Goal: Transaction & Acquisition: Purchase product/service

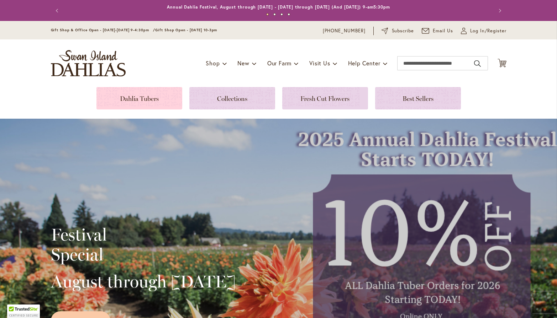
click at [145, 98] on link at bounding box center [139, 98] width 86 height 22
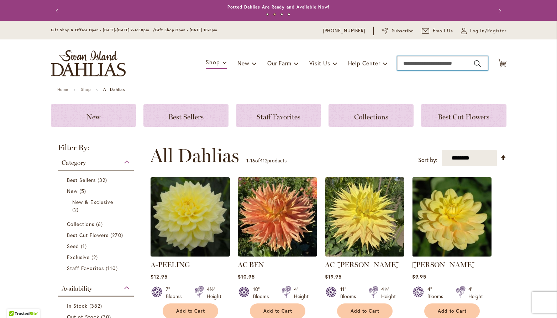
click at [444, 63] on input "Search" at bounding box center [442, 63] width 91 height 14
type input "******"
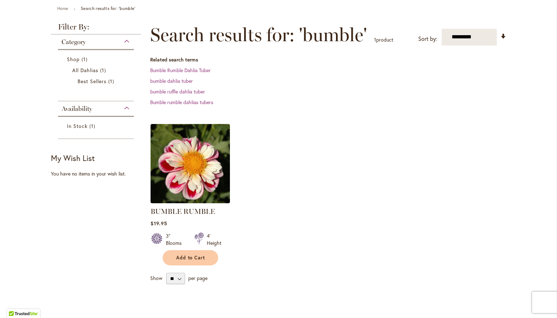
scroll to position [112, 0]
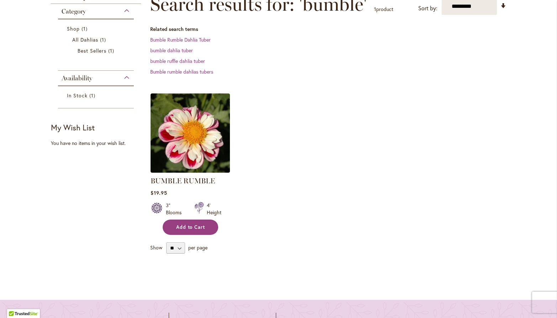
click at [185, 226] on span "Add to Cart" at bounding box center [190, 227] width 29 height 6
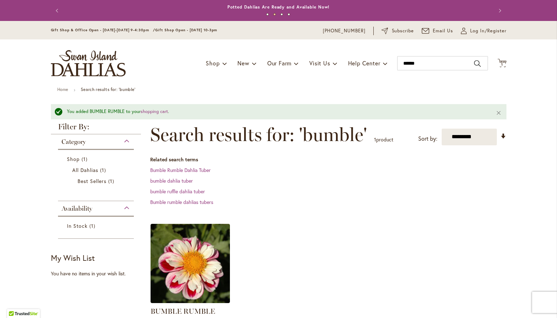
scroll to position [0, 0]
drag, startPoint x: 425, startPoint y: 58, endPoint x: 429, endPoint y: 63, distance: 6.6
click at [429, 64] on input "******" at bounding box center [442, 63] width 91 height 14
type input "*******"
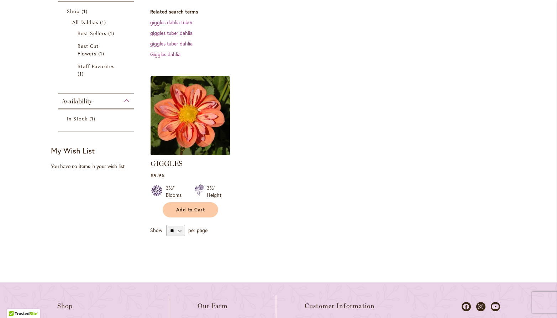
scroll to position [130, 0]
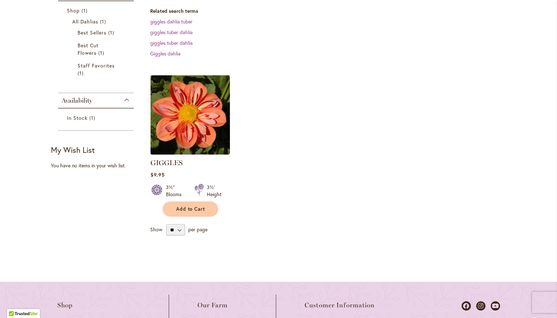
click at [202, 120] on img at bounding box center [189, 114] width 83 height 83
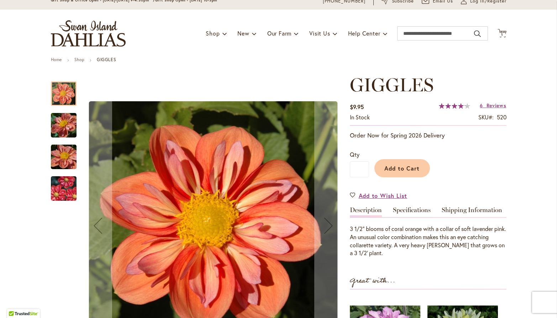
scroll to position [33, 0]
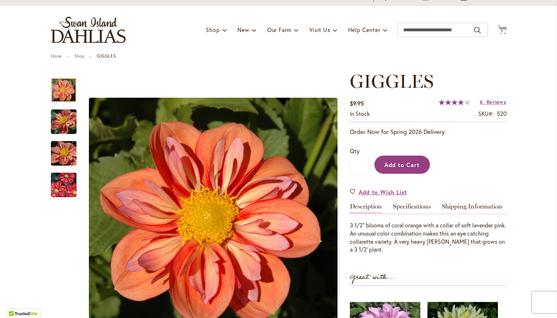
click at [412, 163] on span "Add to Cart" at bounding box center [401, 164] width 35 height 7
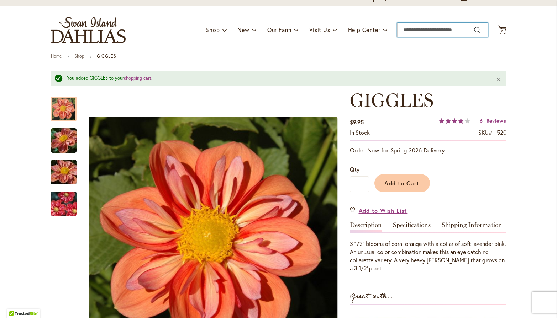
click at [433, 33] on input "Search" at bounding box center [442, 30] width 91 height 14
type input "*******"
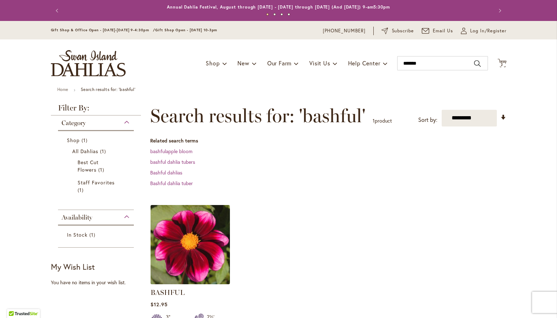
click at [203, 233] on img at bounding box center [189, 244] width 83 height 83
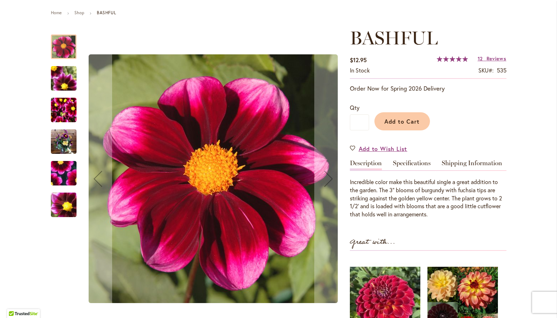
scroll to position [78, 0]
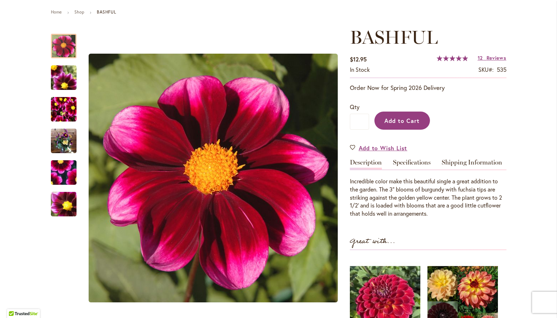
click at [404, 120] on span "Add to Cart" at bounding box center [401, 120] width 35 height 7
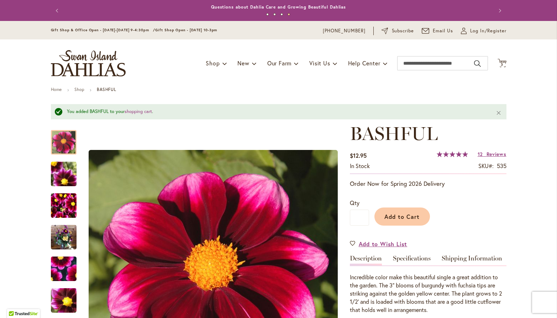
scroll to position [0, 0]
click at [434, 55] on div "Toggle Nav Shop Dahlia Tubers Collections Fresh Cut Dahlias Gardening Supplies …" at bounding box center [279, 63] width 470 height 48
click at [428, 64] on input "Search" at bounding box center [442, 63] width 91 height 14
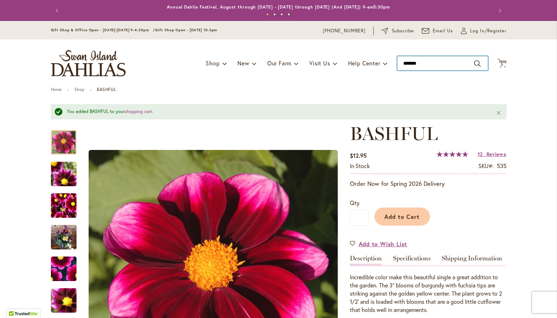
type input "********"
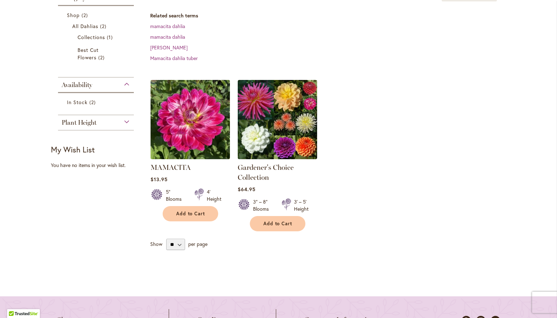
scroll to position [126, 0]
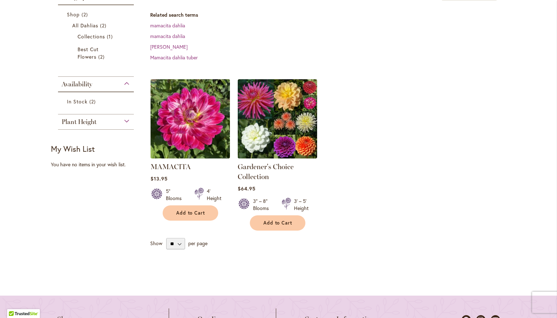
click at [190, 117] on img at bounding box center [189, 118] width 83 height 83
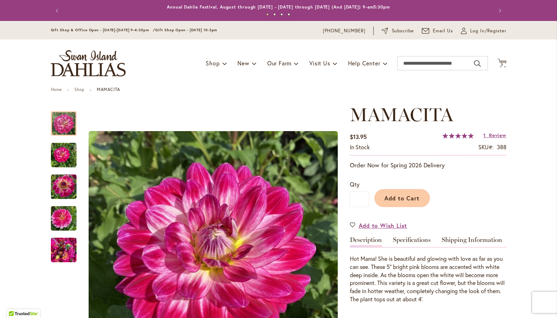
click at [407, 199] on span "Add to Cart" at bounding box center [401, 198] width 35 height 7
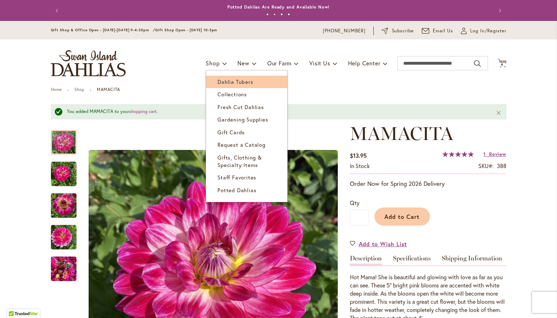
click at [229, 84] on span "Dahlia Tubers" at bounding box center [235, 81] width 36 height 7
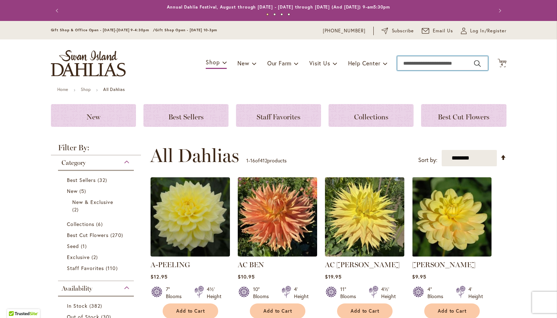
click at [447, 62] on input "Search" at bounding box center [442, 63] width 91 height 14
type input "******"
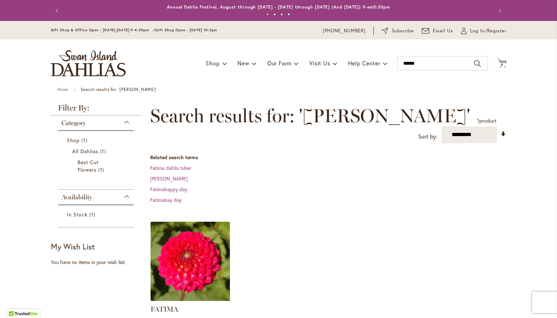
drag, startPoint x: 0, startPoint y: 0, endPoint x: 200, endPoint y: 238, distance: 311.3
click at [200, 238] on img at bounding box center [189, 261] width 83 height 83
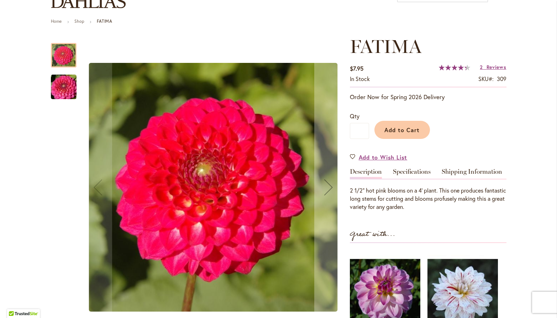
scroll to position [44, 0]
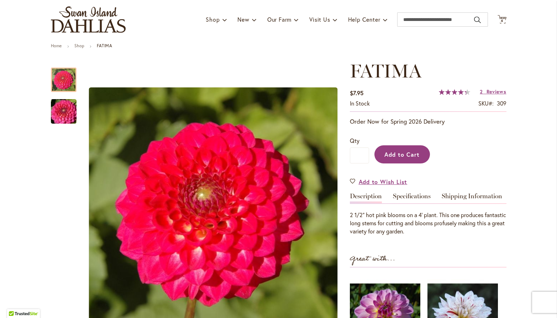
click at [399, 154] on span "Add to Cart" at bounding box center [401, 154] width 35 height 7
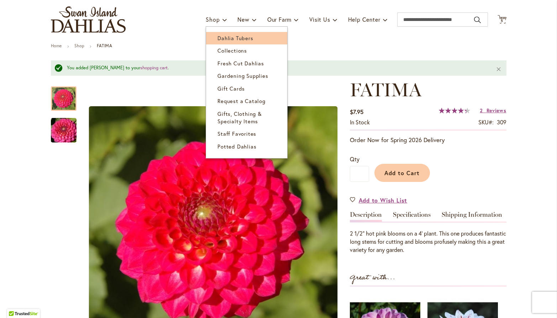
click at [221, 38] on span "Dahlia Tubers" at bounding box center [235, 38] width 36 height 7
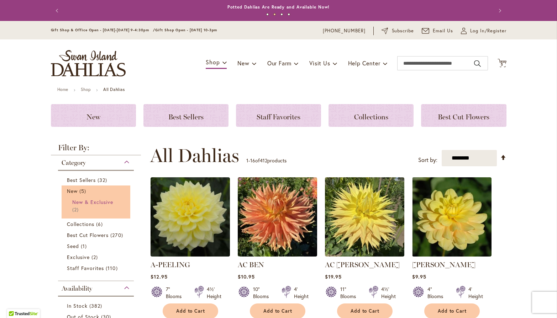
click at [79, 203] on span "New & Exclusive" at bounding box center [92, 202] width 41 height 7
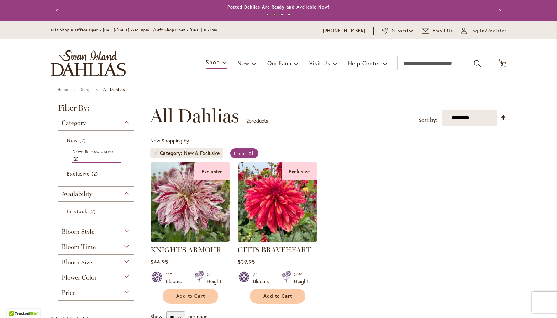
click at [85, 233] on span "Bloom Style" at bounding box center [78, 232] width 33 height 8
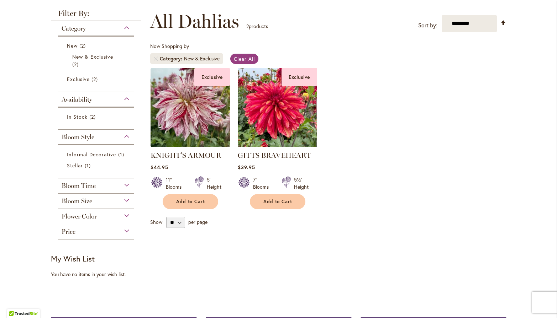
scroll to position [98, 0]
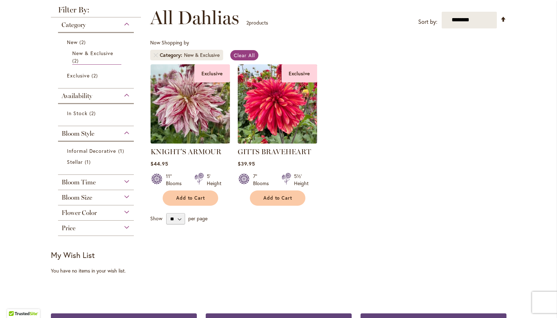
click at [80, 196] on span "Bloom Size" at bounding box center [77, 198] width 31 height 8
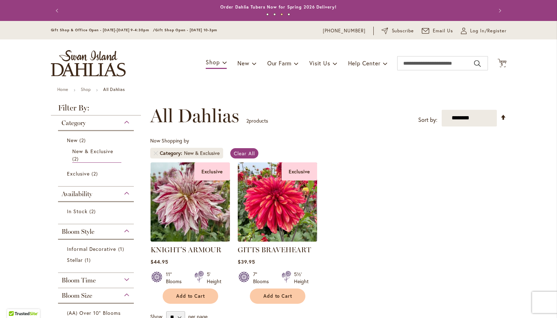
scroll to position [0, 0]
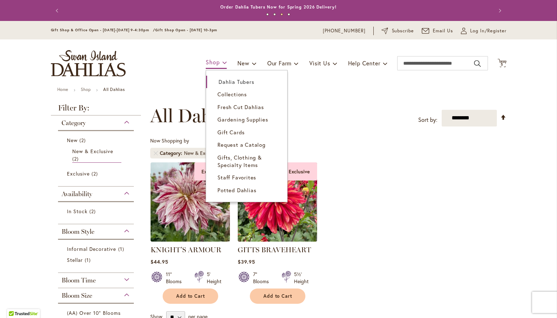
click at [213, 65] on span "Shop" at bounding box center [213, 61] width 14 height 7
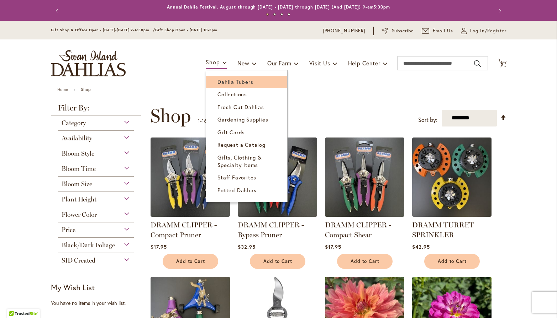
click at [223, 82] on span "Dahlia Tubers" at bounding box center [235, 81] width 36 height 7
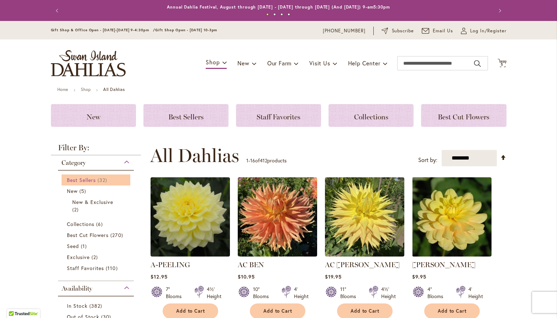
click at [94, 181] on span "Best Sellers" at bounding box center [81, 180] width 29 height 7
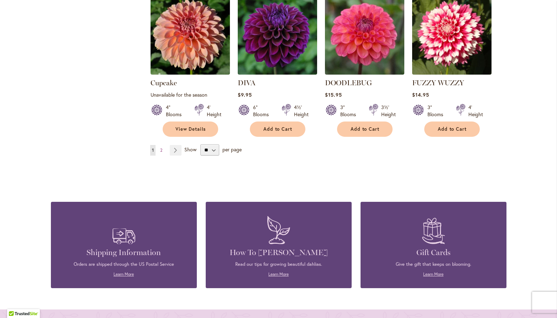
scroll to position [626, 0]
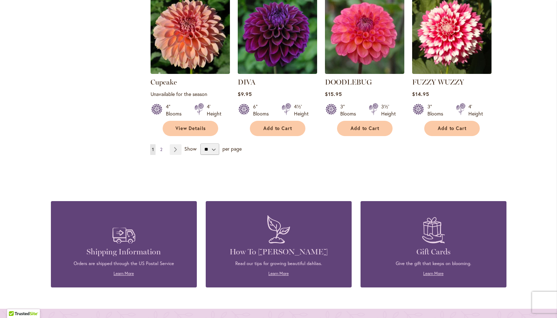
click at [159, 144] on link "Page 2" at bounding box center [161, 149] width 6 height 11
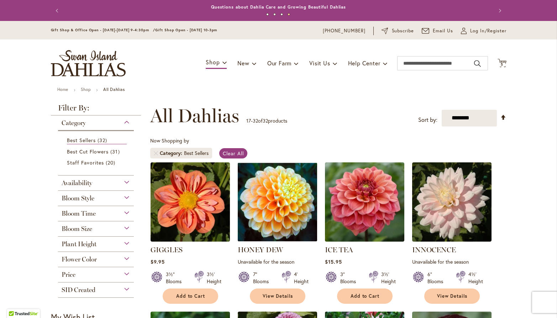
click at [128, 183] on div "Availability" at bounding box center [96, 181] width 76 height 11
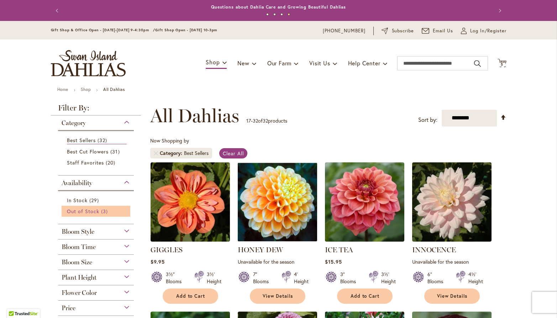
click at [94, 212] on span "Out of Stock" at bounding box center [83, 211] width 33 height 7
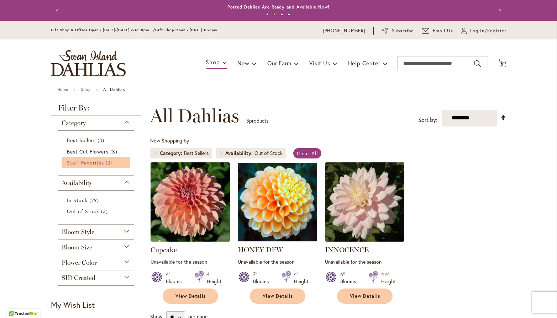
click at [102, 161] on span "Staff Favorites" at bounding box center [85, 162] width 37 height 7
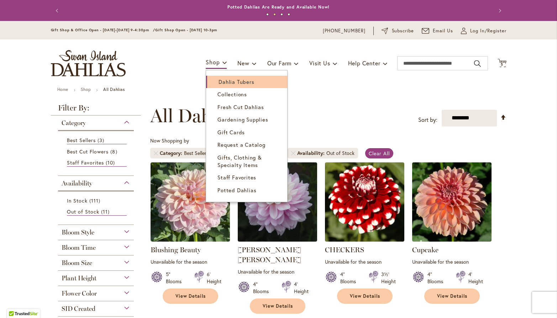
click at [228, 83] on span "Dahlia Tubers" at bounding box center [236, 81] width 36 height 7
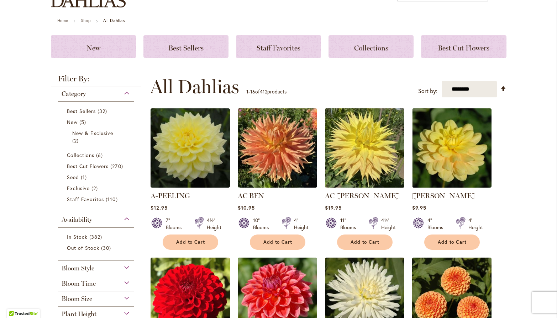
scroll to position [61, 0]
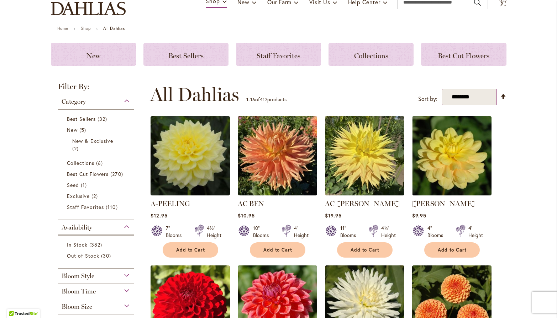
select select "*****"
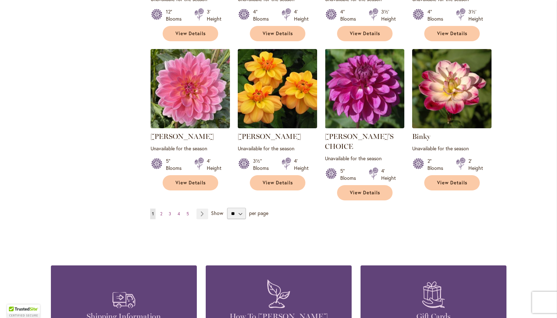
scroll to position [588, 0]
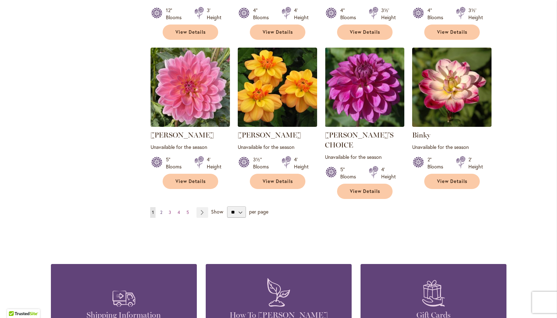
click at [160, 210] on span "2" at bounding box center [161, 212] width 2 height 5
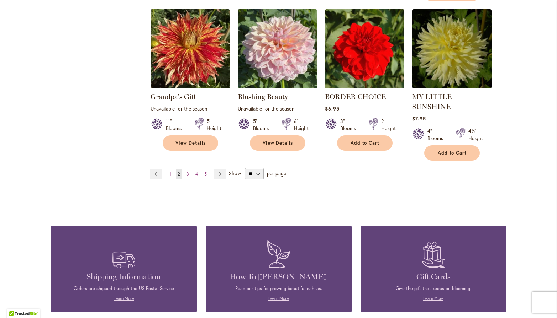
scroll to position [637, 0]
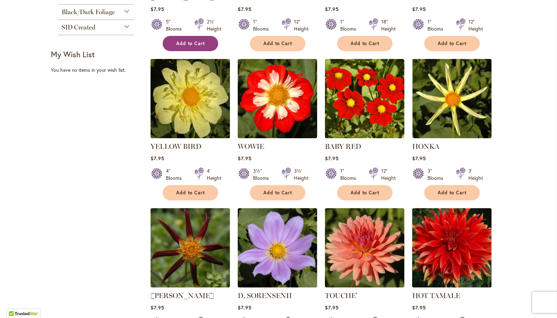
scroll to position [418, 0]
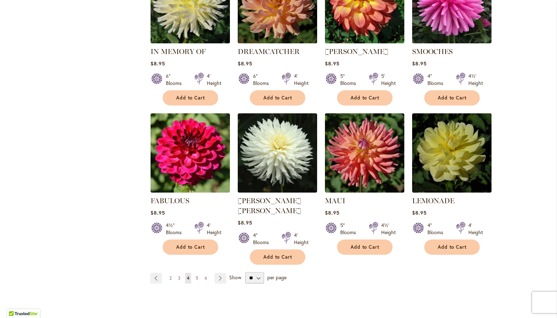
scroll to position [524, 0]
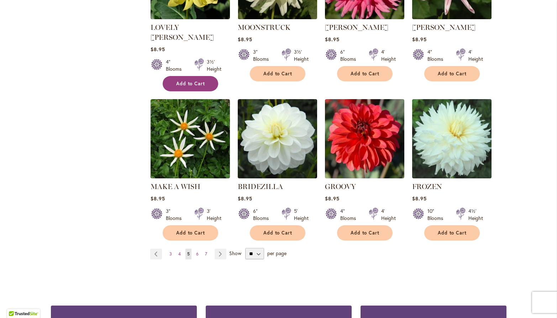
scroll to position [537, 0]
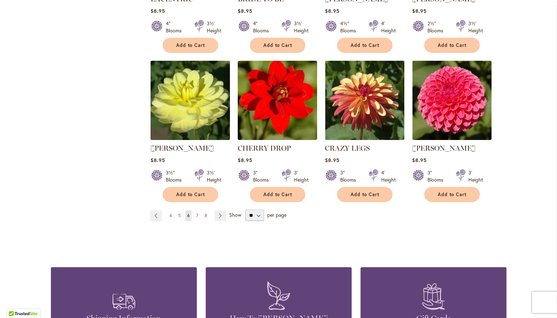
scroll to position [586, 0]
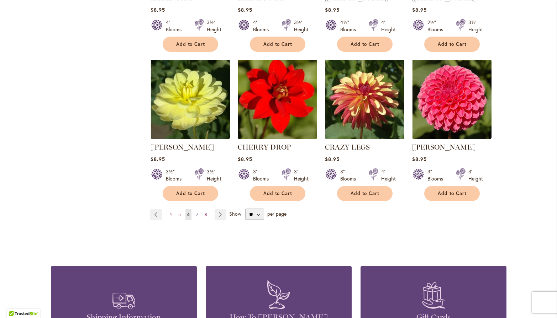
click at [197, 212] on span "7" at bounding box center [197, 214] width 2 height 5
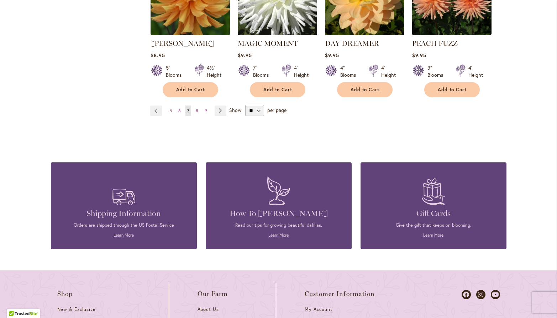
scroll to position [688, 0]
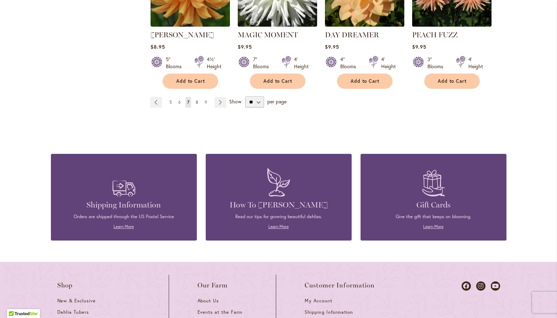
click at [199, 97] on link "Page 8" at bounding box center [197, 102] width 6 height 11
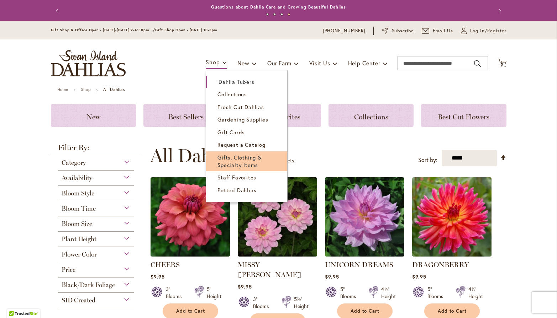
click at [237, 163] on span "Gifts, Clothing & Specialty Items" at bounding box center [239, 161] width 44 height 15
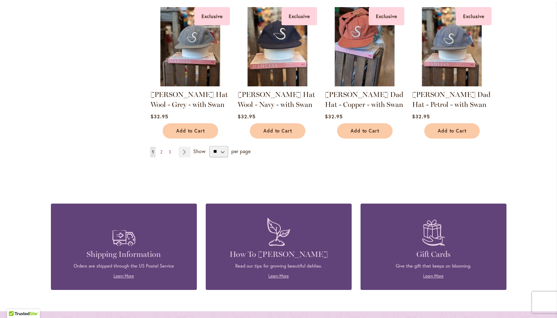
scroll to position [569, 0]
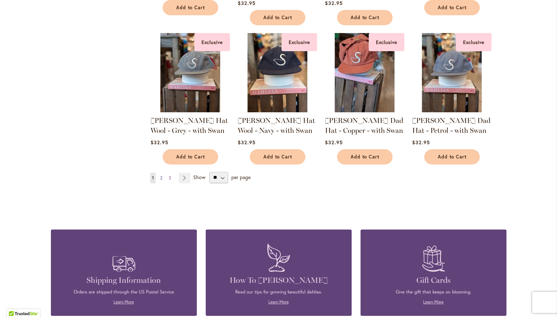
click at [160, 177] on span "2" at bounding box center [161, 177] width 2 height 5
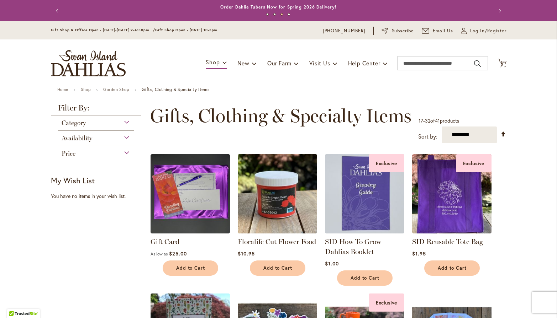
click at [481, 30] on span "Log In/Register" at bounding box center [488, 30] width 36 height 7
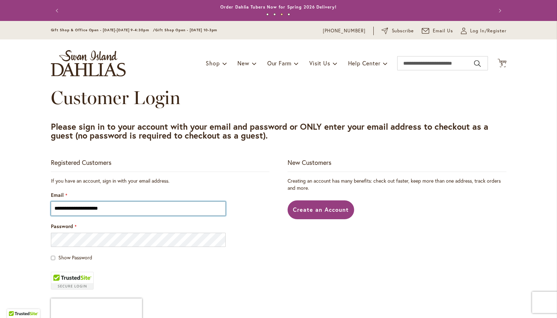
type input "**********"
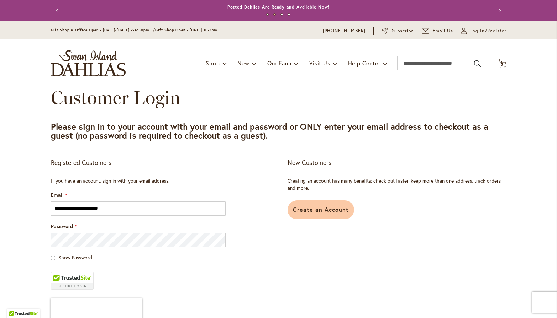
click at [306, 207] on span "Create an Account" at bounding box center [321, 209] width 56 height 7
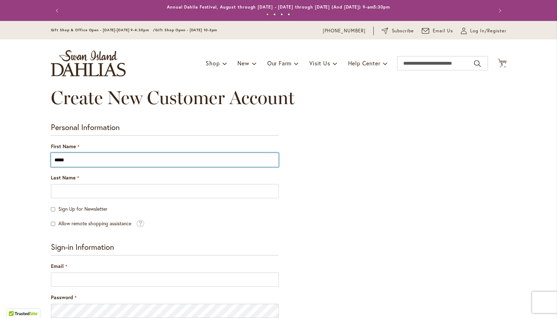
type input "*****"
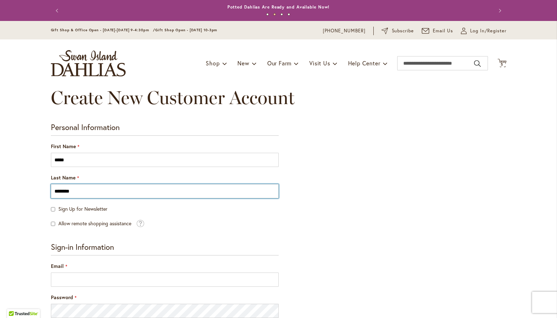
type input "********"
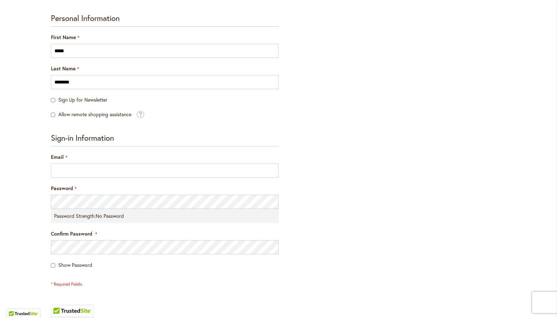
scroll to position [117, 0]
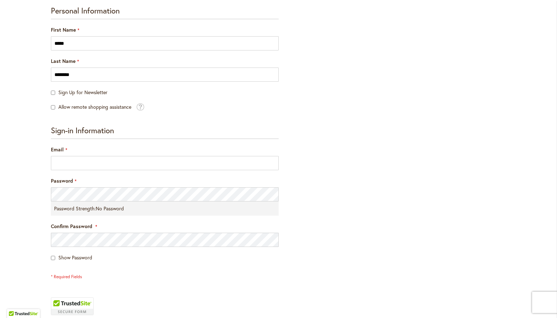
click at [89, 144] on fieldset "Sign-in Information Email Password Password Strength: No Password Confirm Passw…" at bounding box center [165, 203] width 228 height 154
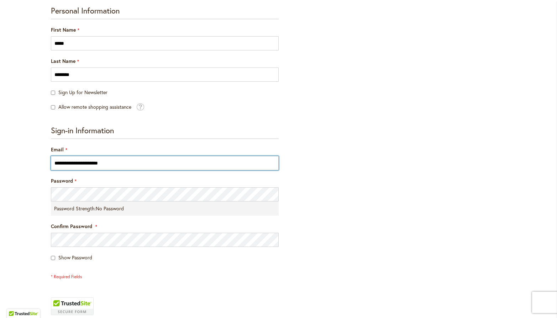
type input "**********"
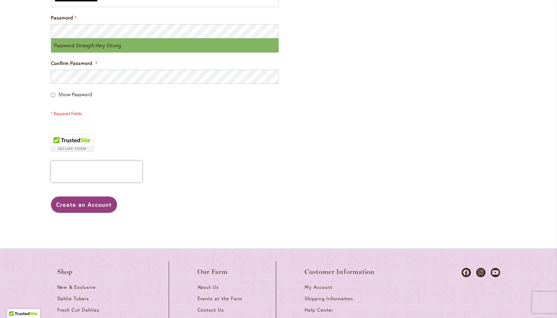
scroll to position [280, 0]
click at [90, 203] on span "Create an Account" at bounding box center [84, 204] width 56 height 7
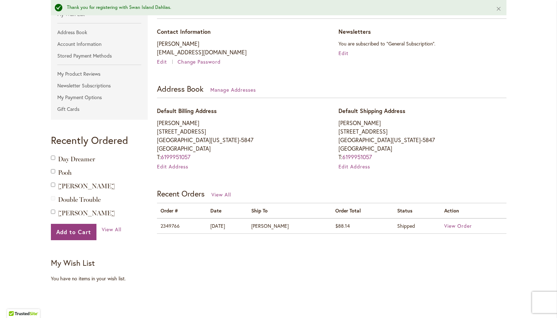
scroll to position [142, 0]
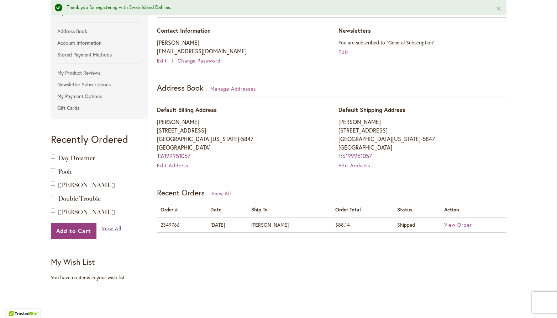
click at [116, 228] on span "View All" at bounding box center [112, 228] width 20 height 7
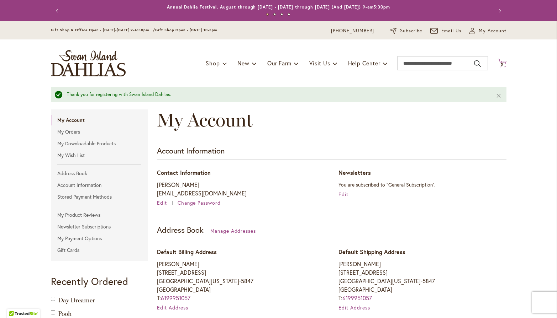
click at [504, 64] on span "5 5 items" at bounding box center [501, 65] width 7 height 4
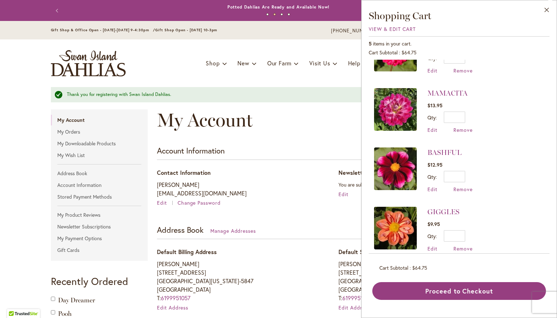
scroll to position [46, 0]
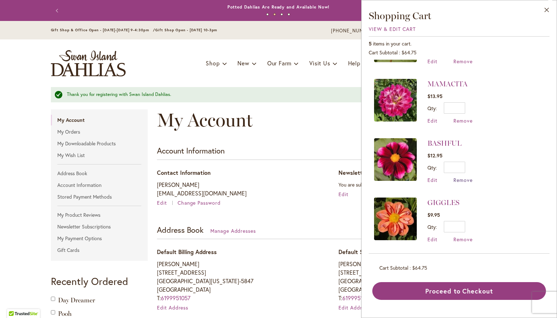
click at [464, 180] on span "Remove" at bounding box center [462, 180] width 19 height 7
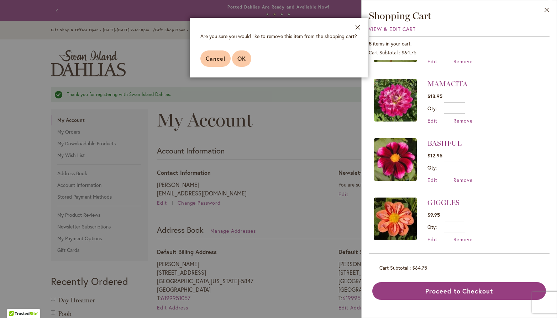
click at [239, 62] on span "OK" at bounding box center [241, 58] width 9 height 7
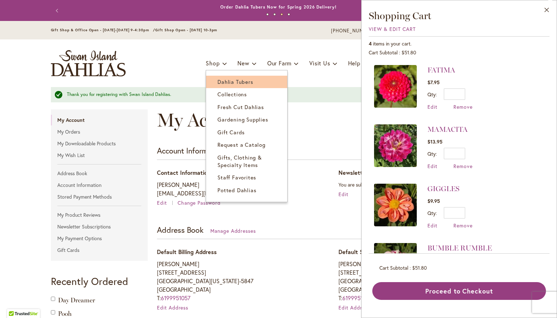
click at [230, 83] on span "Dahlia Tubers" at bounding box center [235, 81] width 36 height 7
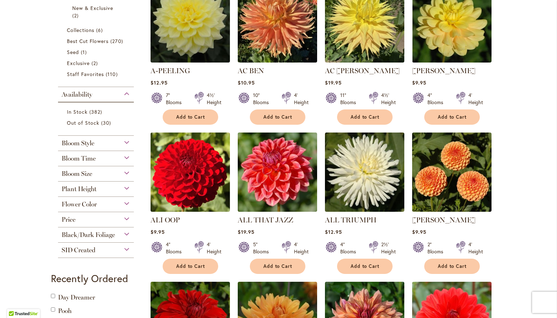
scroll to position [195, 0]
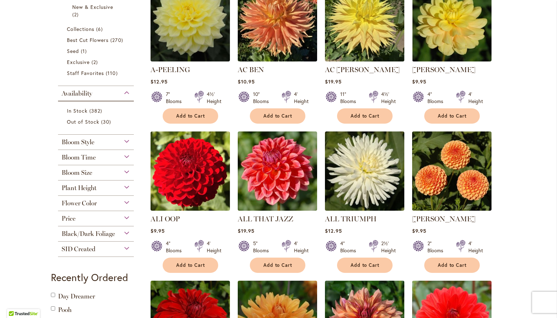
click at [125, 171] on div "Bloom Size" at bounding box center [96, 170] width 76 height 11
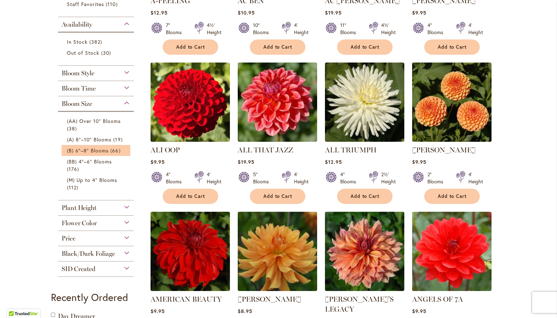
scroll to position [269, 0]
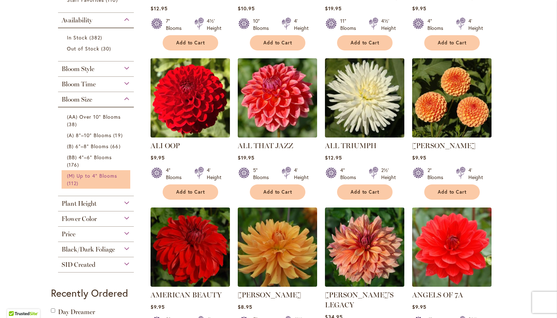
click at [90, 178] on span "(M) Up to 4" Blooms" at bounding box center [92, 176] width 51 height 7
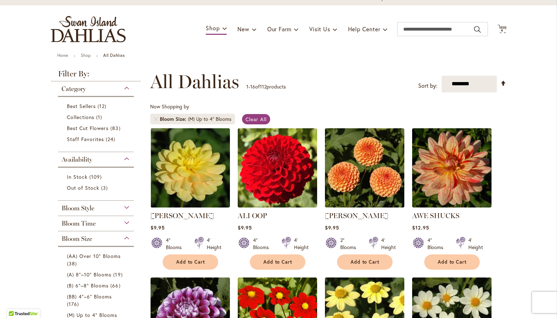
click at [127, 207] on div "Bloom Style" at bounding box center [96, 206] width 76 height 11
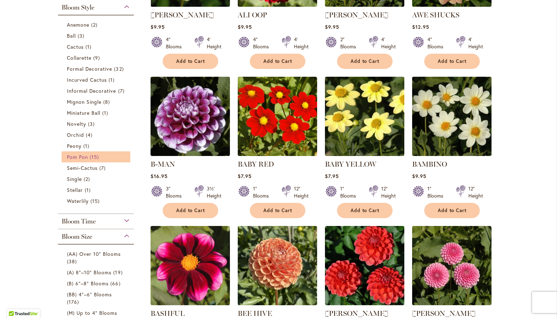
click at [76, 154] on span "Pom Pon" at bounding box center [77, 157] width 21 height 7
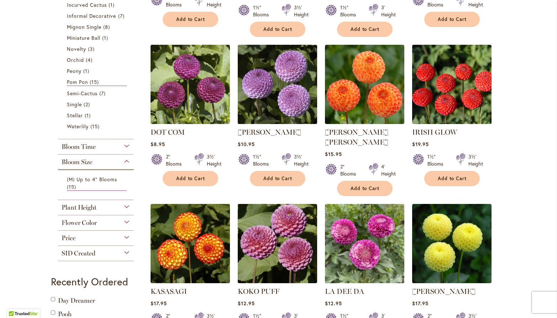
scroll to position [279, 0]
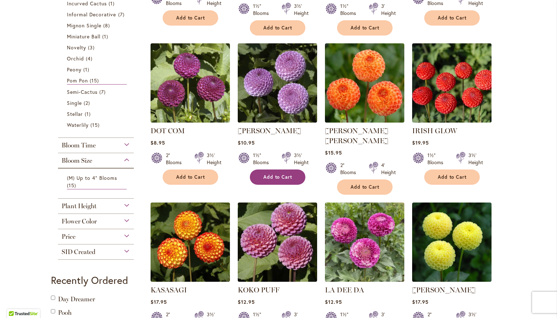
click at [285, 174] on span "Add to Cart" at bounding box center [277, 177] width 29 height 6
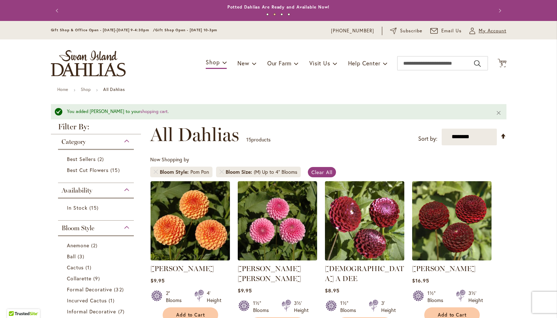
scroll to position [0, 0]
click at [503, 64] on span "5 5 items" at bounding box center [501, 65] width 7 height 4
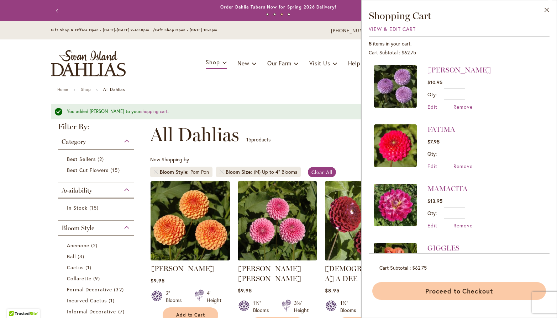
click at [452, 298] on button "Proceed to Checkout" at bounding box center [459, 291] width 174 height 18
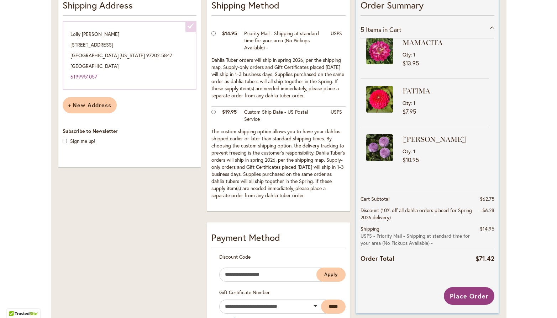
scroll to position [158, 0]
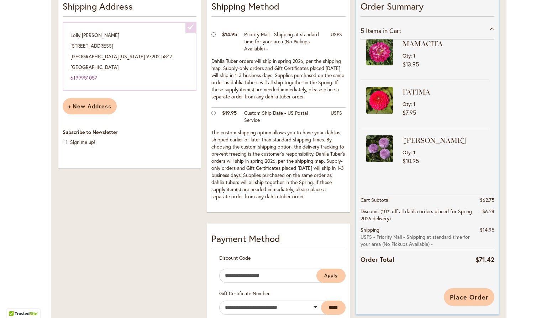
click at [471, 293] on span "Place Order" at bounding box center [469, 297] width 39 height 9
